Goal: Use online tool/utility: Utilize a website feature to perform a specific function

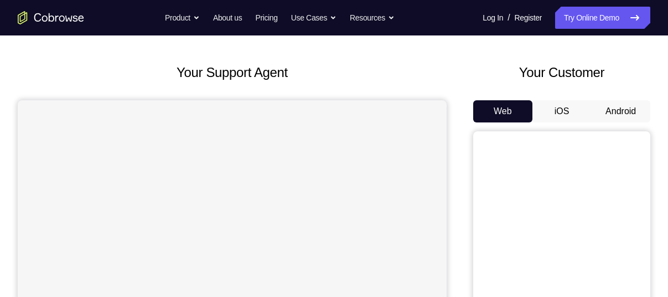
scroll to position [44, 0]
click at [616, 109] on button "Android" at bounding box center [620, 111] width 59 height 22
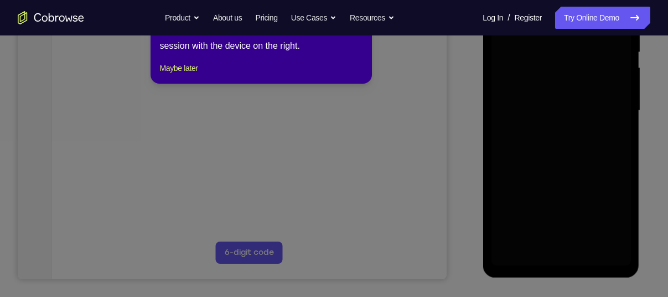
scroll to position [244, 0]
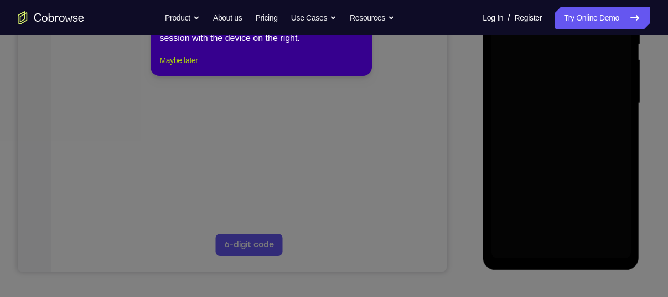
click at [194, 66] on button "Maybe later" at bounding box center [178, 60] width 38 height 13
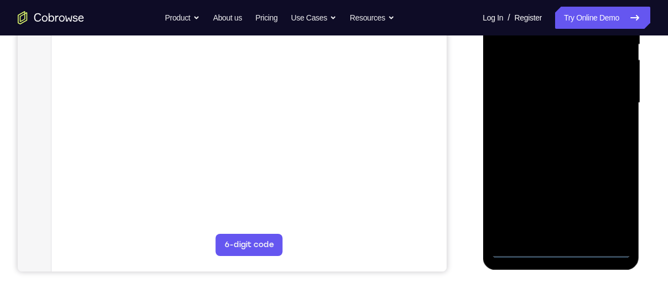
click at [561, 248] on div at bounding box center [561, 103] width 140 height 310
click at [611, 195] on div at bounding box center [561, 103] width 140 height 310
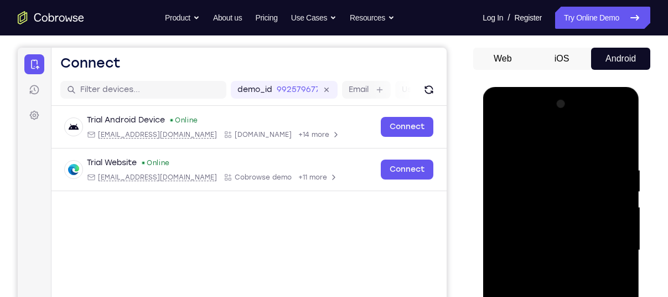
scroll to position [96, 0]
click at [522, 121] on div at bounding box center [561, 251] width 140 height 310
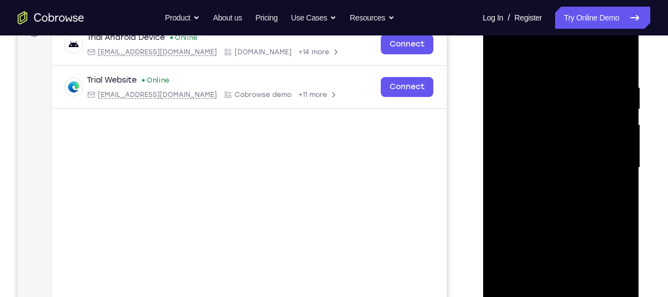
scroll to position [194, 0]
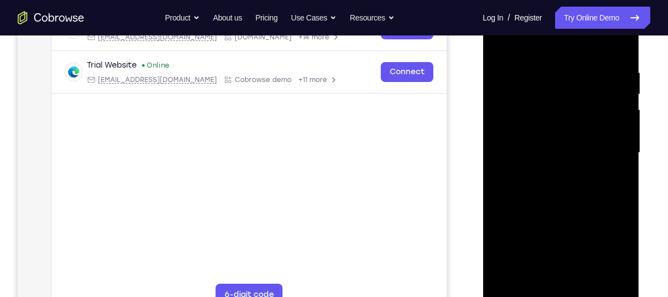
click at [609, 151] on div at bounding box center [561, 153] width 140 height 310
click at [552, 171] on div at bounding box center [561, 153] width 140 height 310
click at [556, 208] on div at bounding box center [561, 153] width 140 height 310
click at [540, 99] on div at bounding box center [561, 153] width 140 height 310
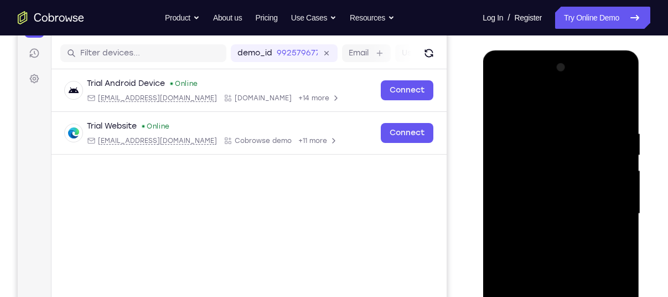
scroll to position [103, 0]
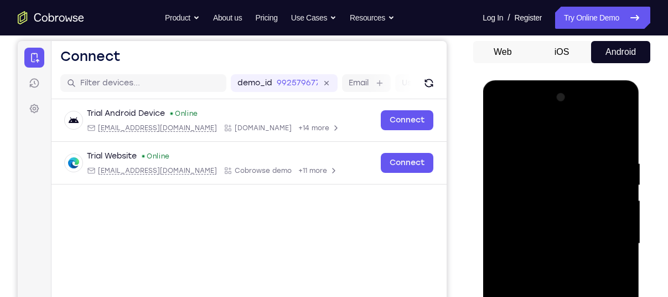
click at [572, 49] on button "iOS" at bounding box center [562, 52] width 59 height 22
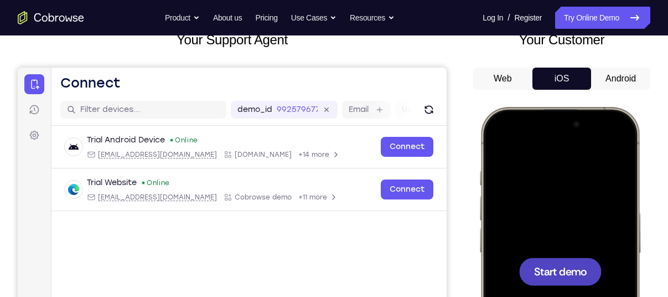
scroll to position [80, 0]
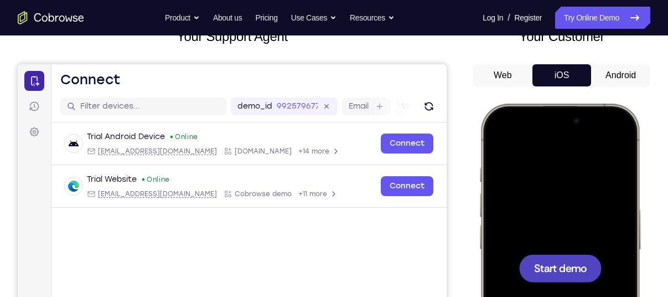
click at [34, 81] on icon at bounding box center [34, 80] width 11 height 11
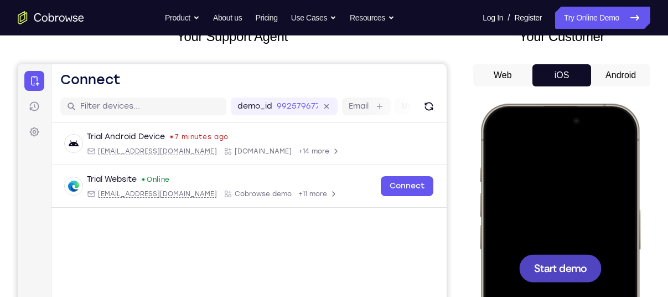
click at [618, 85] on button "Android" at bounding box center [620, 75] width 59 height 22
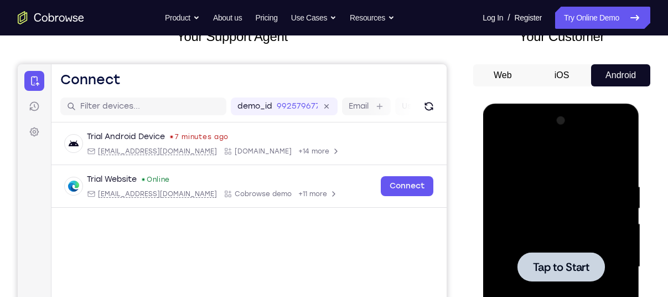
scroll to position [172, 0]
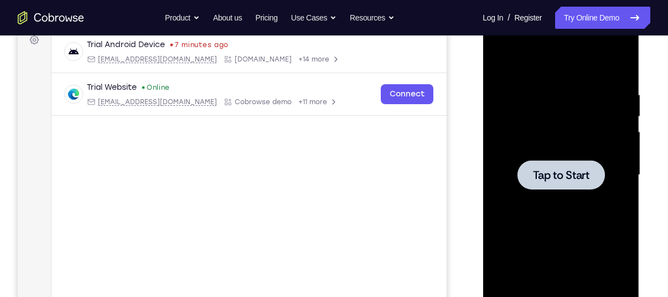
click at [539, 231] on div at bounding box center [561, 175] width 140 height 310
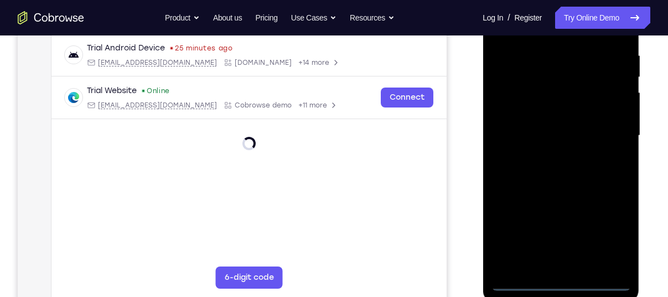
scroll to position [212, 0]
click at [557, 276] on div at bounding box center [561, 135] width 140 height 310
click at [559, 280] on div at bounding box center [561, 135] width 140 height 310
click at [565, 282] on div at bounding box center [561, 135] width 140 height 310
click at [609, 240] on div at bounding box center [561, 135] width 140 height 310
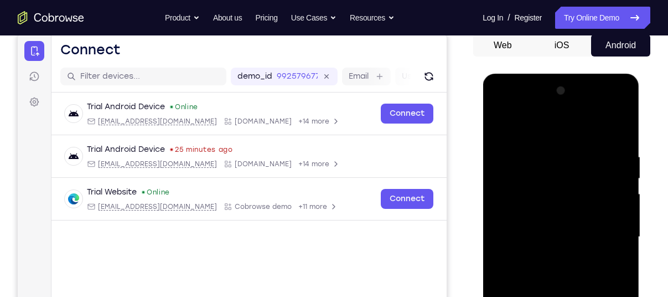
scroll to position [106, 0]
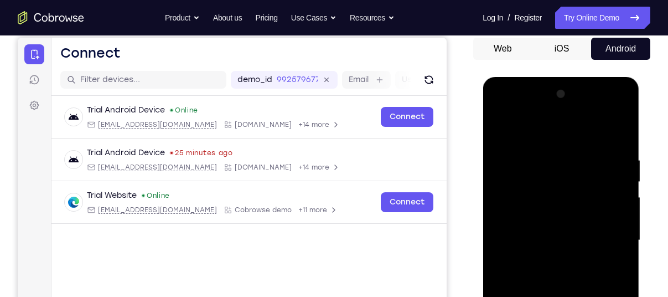
click at [515, 111] on div at bounding box center [561, 240] width 140 height 310
click at [530, 178] on div at bounding box center [561, 240] width 140 height 310
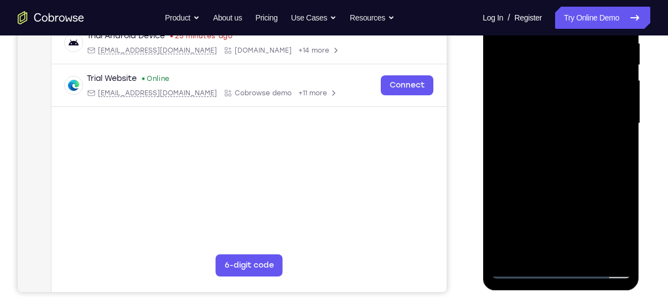
scroll to position [225, 0]
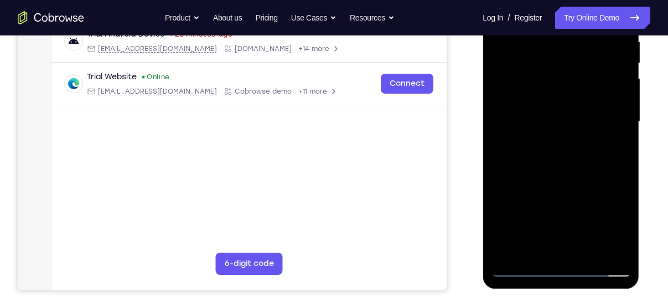
click at [540, 222] on div at bounding box center [561, 122] width 140 height 310
click at [521, 267] on div at bounding box center [561, 122] width 140 height 310
click at [544, 73] on div at bounding box center [561, 122] width 140 height 310
click at [555, 166] on div at bounding box center [561, 122] width 140 height 310
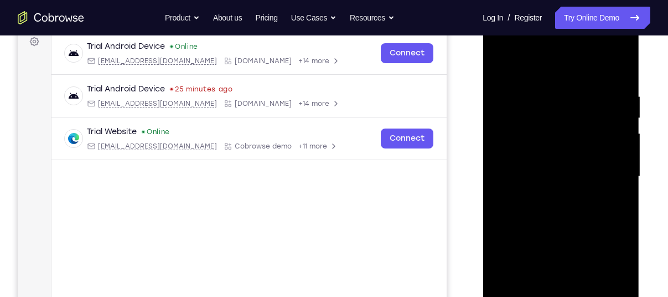
scroll to position [169, 0]
click at [563, 221] on div at bounding box center [561, 177] width 140 height 310
click at [559, 198] on div at bounding box center [561, 177] width 140 height 310
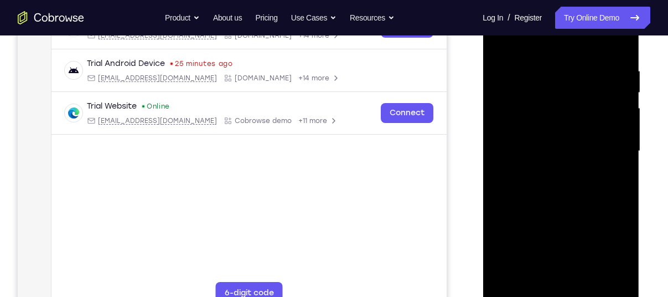
scroll to position [196, 0]
click at [545, 69] on div at bounding box center [561, 151] width 140 height 310
click at [622, 45] on div at bounding box center [561, 151] width 140 height 310
click at [581, 69] on div at bounding box center [561, 151] width 140 height 310
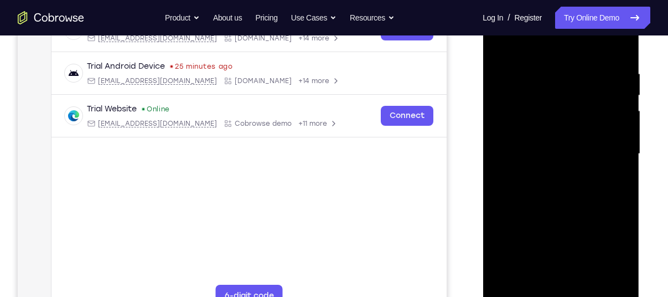
scroll to position [192, 0]
click at [613, 51] on div at bounding box center [561, 154] width 140 height 310
click at [591, 285] on div at bounding box center [561, 154] width 140 height 310
click at [569, 213] on div at bounding box center [561, 154] width 140 height 310
click at [561, 154] on div at bounding box center [561, 154] width 140 height 310
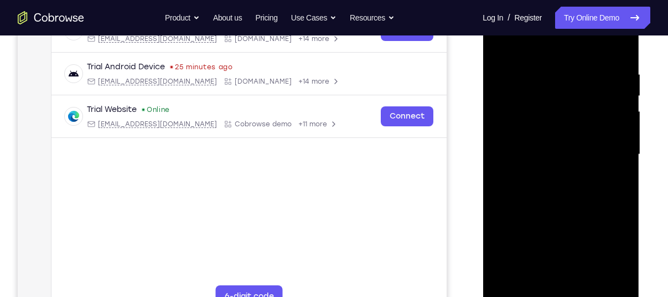
click at [612, 182] on div at bounding box center [561, 154] width 140 height 310
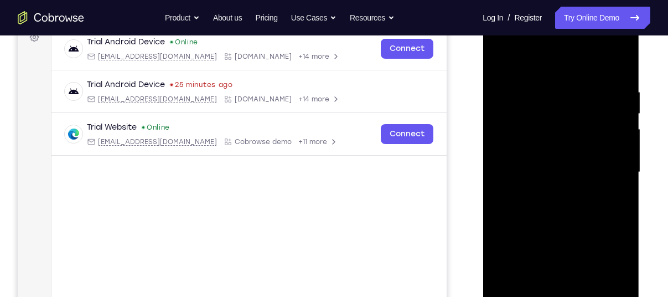
scroll to position [169, 0]
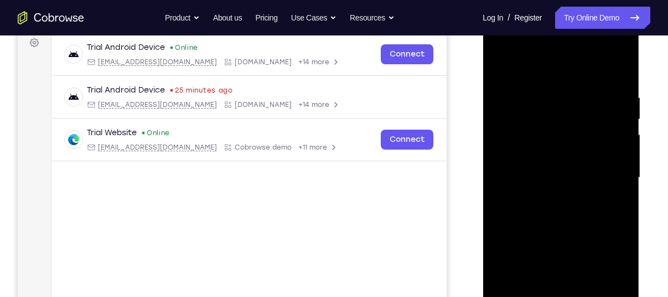
click at [498, 68] on div at bounding box center [561, 178] width 140 height 310
click at [501, 66] on div at bounding box center [561, 178] width 140 height 310
click at [545, 95] on div at bounding box center [561, 178] width 140 height 310
click at [616, 73] on div at bounding box center [561, 178] width 140 height 310
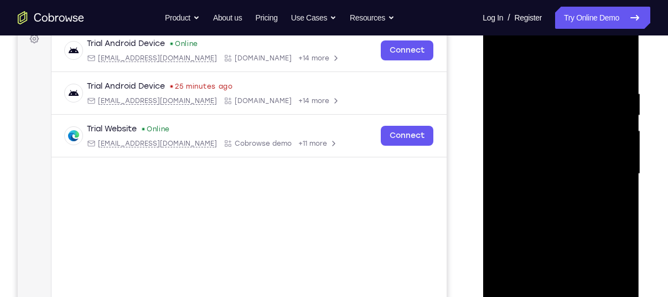
scroll to position [159, 0]
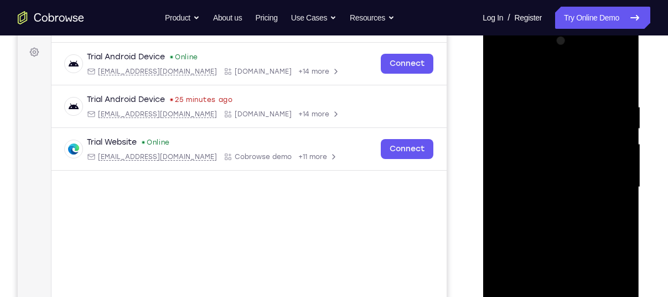
click at [612, 99] on div at bounding box center [561, 187] width 140 height 310
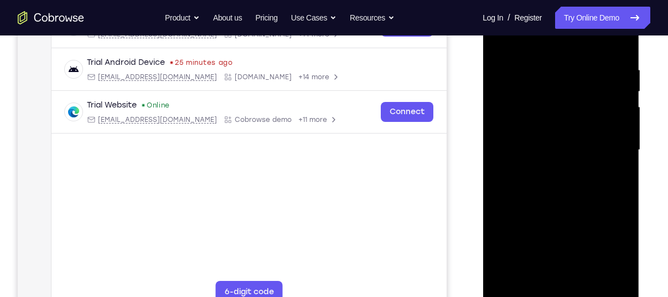
scroll to position [194, 0]
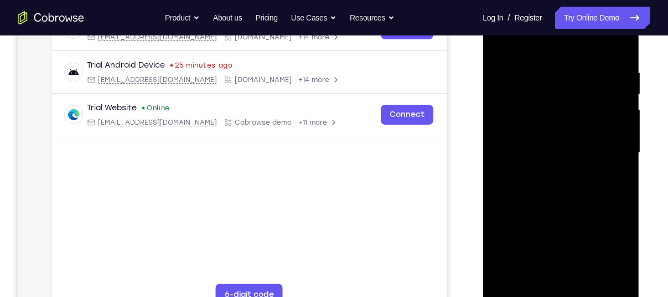
click at [617, 168] on div at bounding box center [561, 153] width 140 height 310
click at [508, 187] on div at bounding box center [561, 153] width 140 height 310
click at [501, 188] on div at bounding box center [561, 153] width 140 height 310
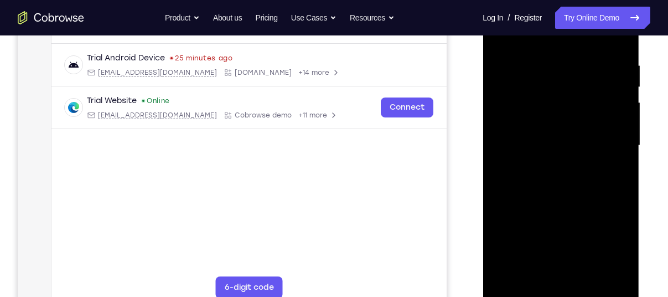
scroll to position [208, 0]
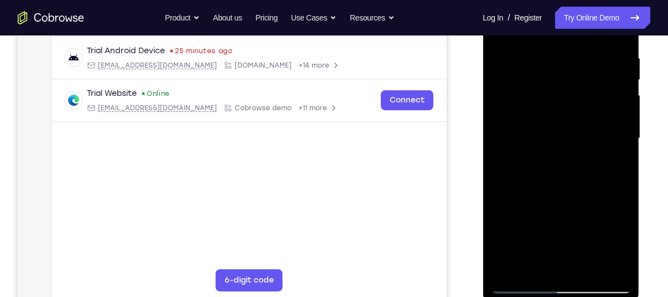
click at [617, 263] on div at bounding box center [561, 138] width 140 height 310
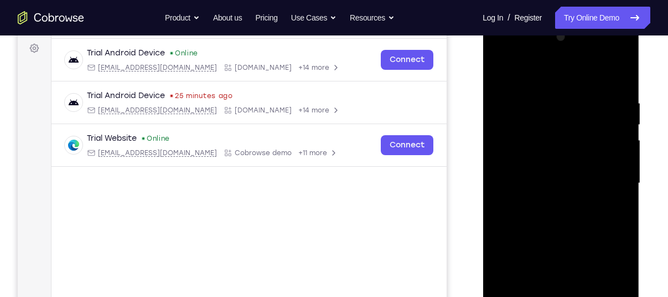
scroll to position [163, 0]
click at [599, 161] on div at bounding box center [561, 184] width 140 height 310
click at [604, 161] on div at bounding box center [561, 184] width 140 height 310
click at [620, 160] on div at bounding box center [561, 184] width 140 height 310
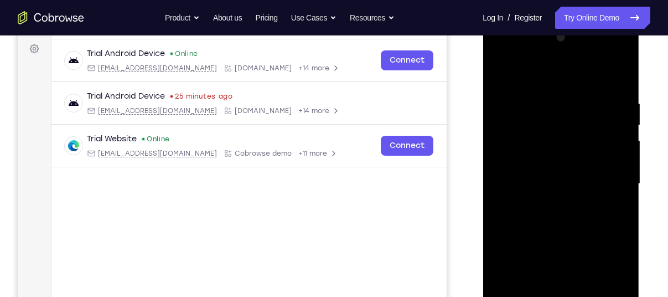
click at [620, 160] on div at bounding box center [561, 184] width 140 height 310
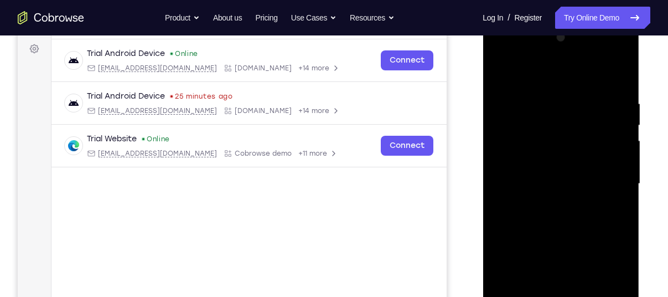
click at [613, 154] on div at bounding box center [561, 184] width 140 height 310
click at [620, 136] on div at bounding box center [561, 184] width 140 height 310
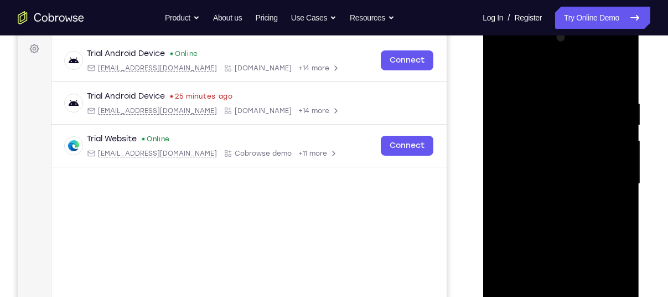
click at [620, 136] on div at bounding box center [561, 184] width 140 height 310
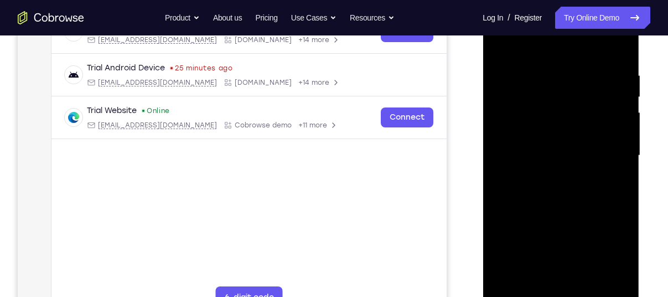
scroll to position [193, 0]
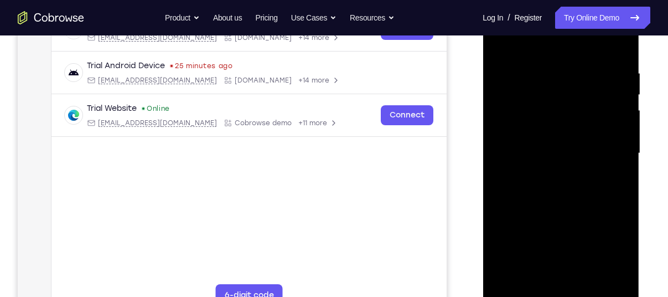
click at [616, 202] on div at bounding box center [561, 153] width 140 height 310
click at [622, 181] on div at bounding box center [561, 153] width 140 height 310
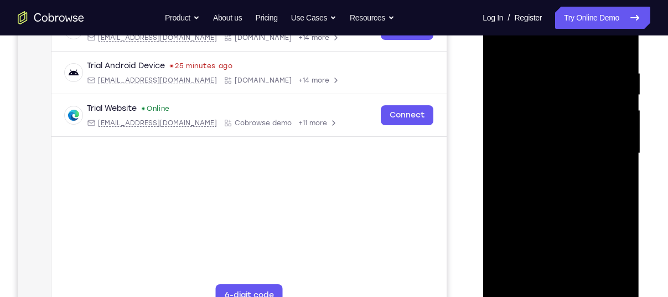
click at [622, 181] on div at bounding box center [561, 153] width 140 height 310
click at [619, 181] on div at bounding box center [561, 153] width 140 height 310
click at [617, 47] on div at bounding box center [561, 153] width 140 height 310
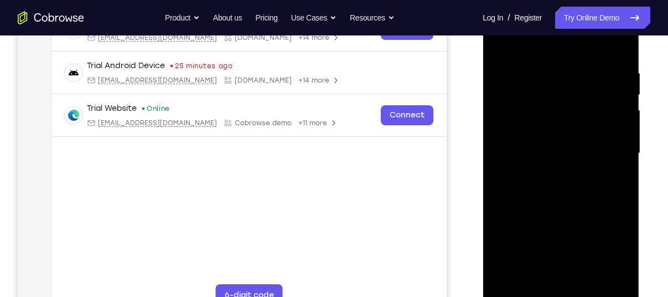
click at [508, 39] on div at bounding box center [561, 153] width 140 height 310
click at [518, 39] on div at bounding box center [561, 153] width 140 height 310
drag, startPoint x: 523, startPoint y: 96, endPoint x: 573, endPoint y: 325, distance: 234.1
click at [573, 296] on html "Online web based iOS Simulators and Android Emulators. Run iPhone, iPad, Mobile…" at bounding box center [562, 156] width 158 height 332
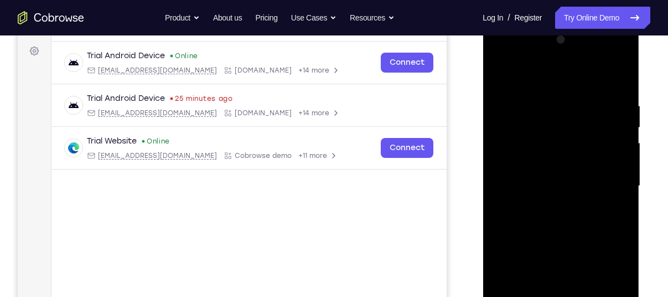
scroll to position [159, 0]
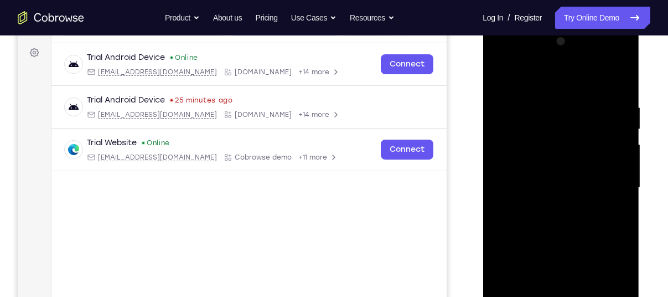
click at [547, 107] on div at bounding box center [561, 188] width 140 height 310
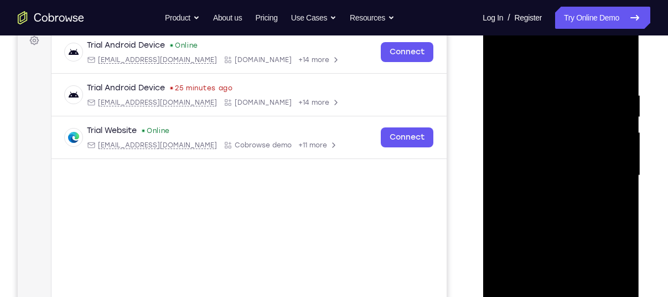
scroll to position [172, 0]
click at [621, 158] on div at bounding box center [561, 174] width 140 height 310
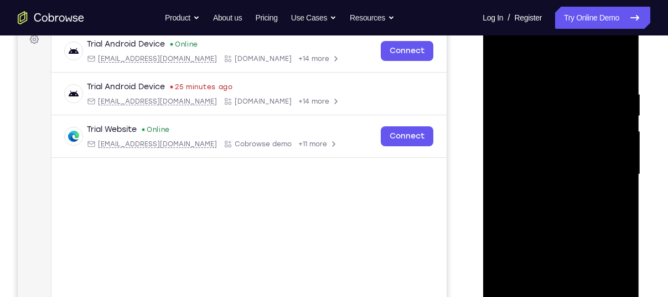
click at [621, 158] on div at bounding box center [561, 174] width 140 height 310
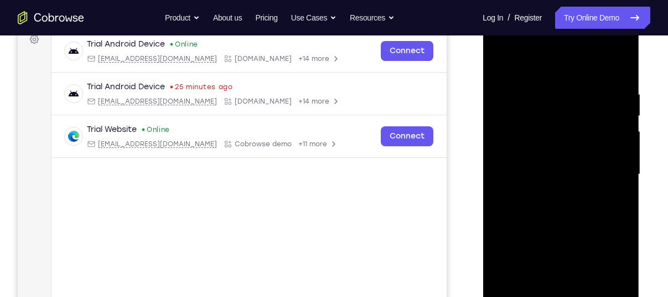
click at [621, 158] on div at bounding box center [561, 174] width 140 height 310
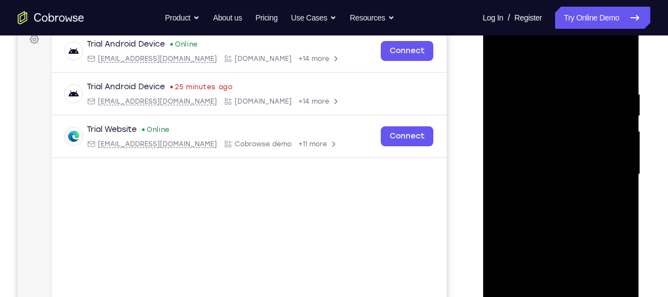
click at [621, 158] on div at bounding box center [561, 174] width 140 height 310
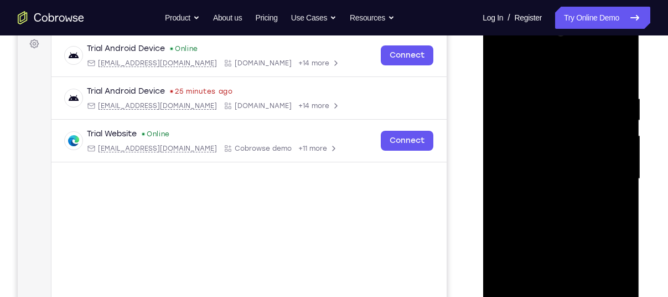
scroll to position [155, 0]
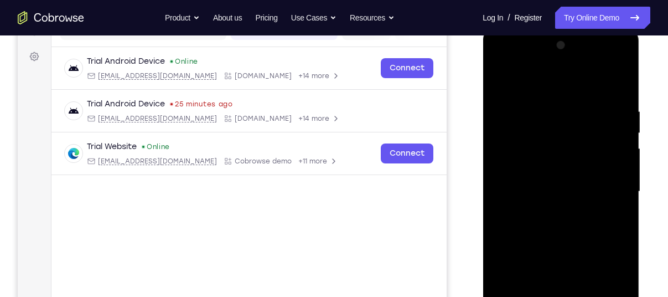
click at [618, 85] on div at bounding box center [561, 192] width 140 height 310
drag, startPoint x: 554, startPoint y: 144, endPoint x: 602, endPoint y: 325, distance: 187.2
click at [602, 296] on div at bounding box center [561, 192] width 140 height 310
click at [542, 110] on div at bounding box center [561, 192] width 140 height 310
click at [615, 182] on div at bounding box center [561, 192] width 140 height 310
